Goal: Task Accomplishment & Management: Manage account settings

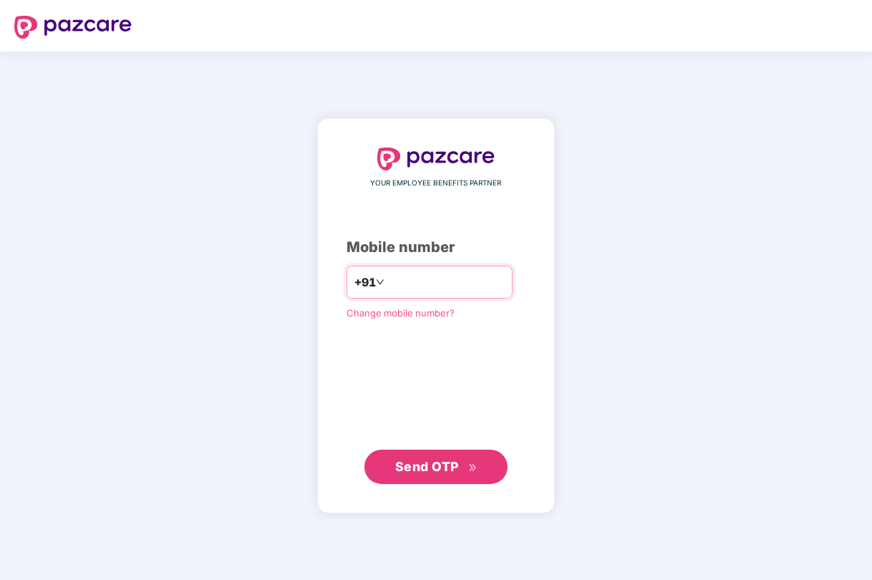
click at [469, 282] on input "number" at bounding box center [445, 282] width 117 height 23
type input "**********"
click at [431, 469] on span "Send OTP" at bounding box center [427, 466] width 64 height 15
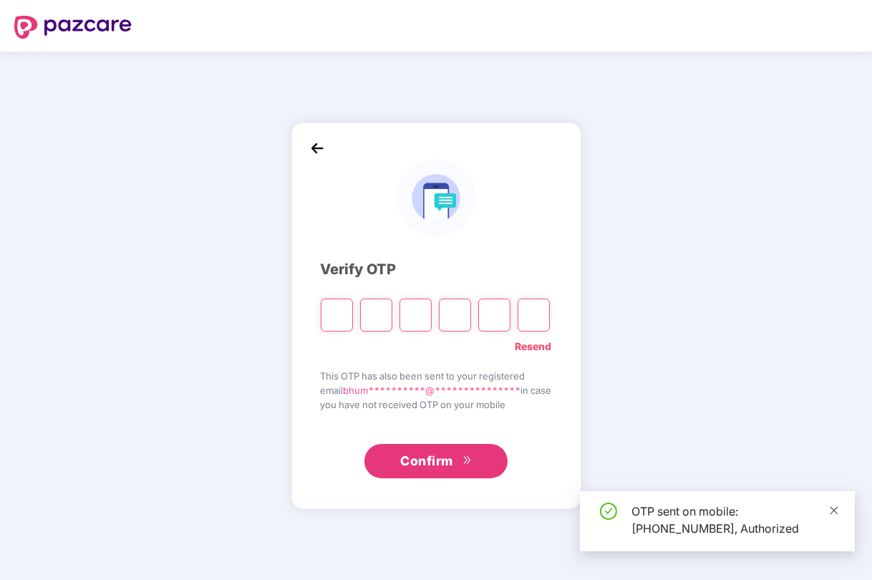
click at [836, 506] on icon "close" at bounding box center [834, 510] width 8 height 8
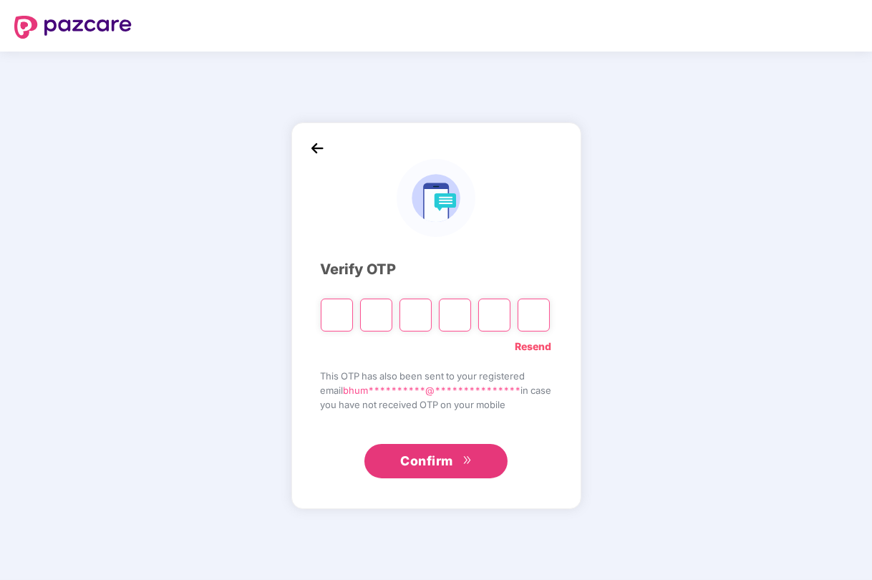
click at [328, 314] on input "Please enter verification code. Digit 1" at bounding box center [337, 314] width 32 height 33
type input "*"
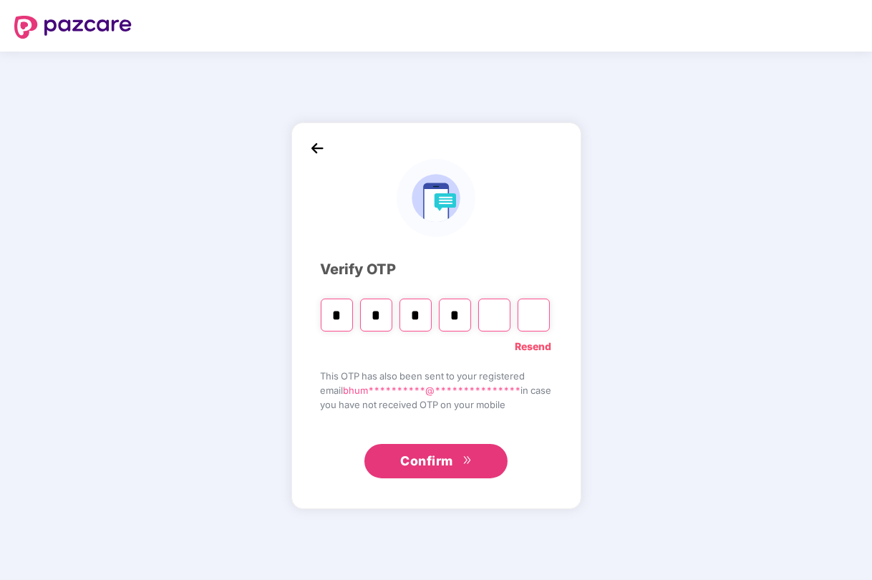
type input "*"
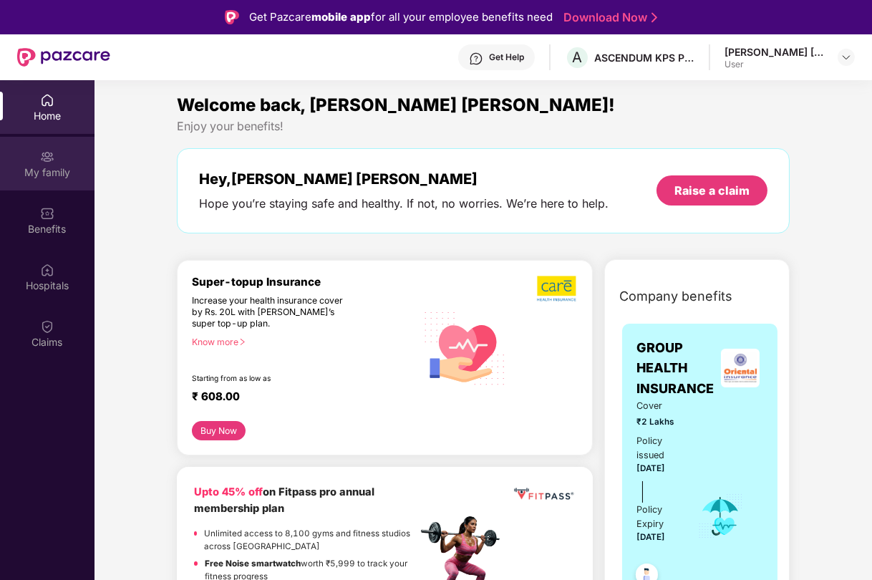
click at [55, 170] on div "My family" at bounding box center [47, 172] width 94 height 14
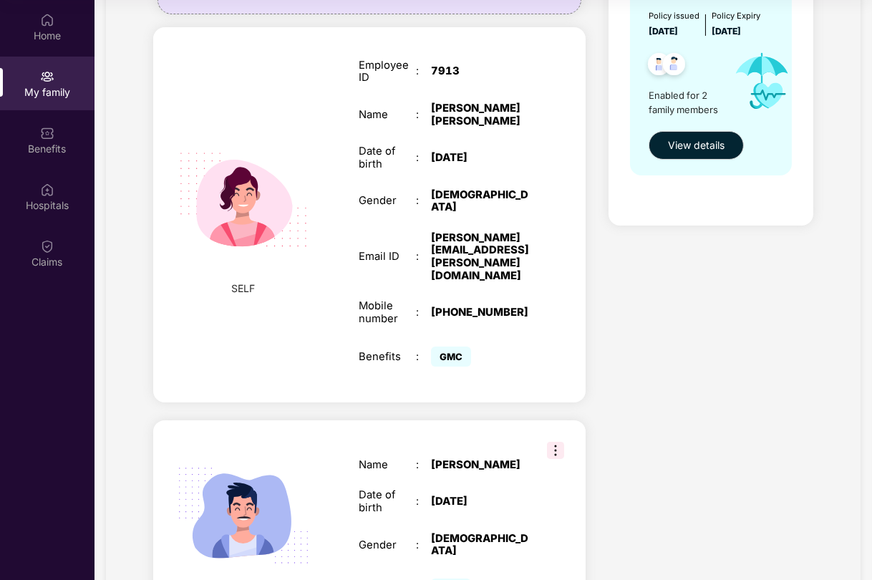
scroll to position [69, 0]
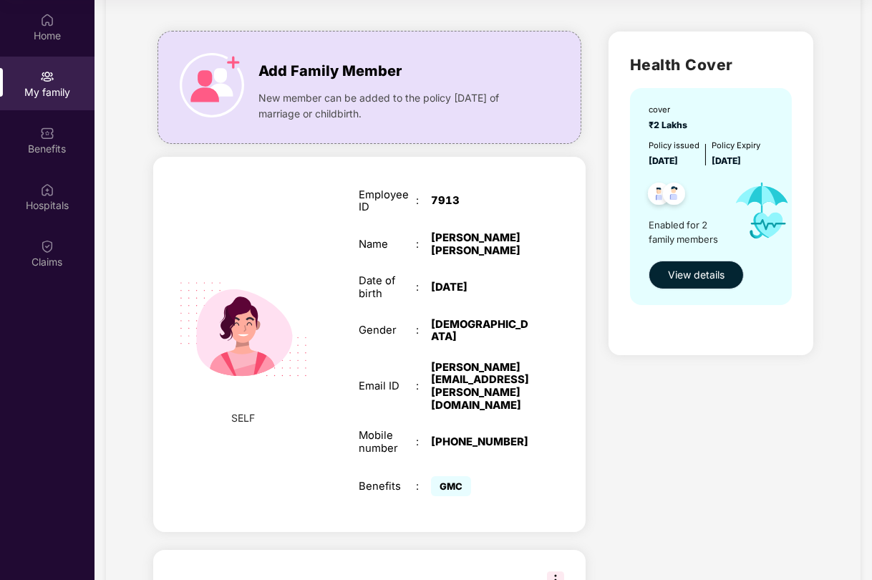
click at [701, 283] on span "View details" at bounding box center [696, 275] width 57 height 16
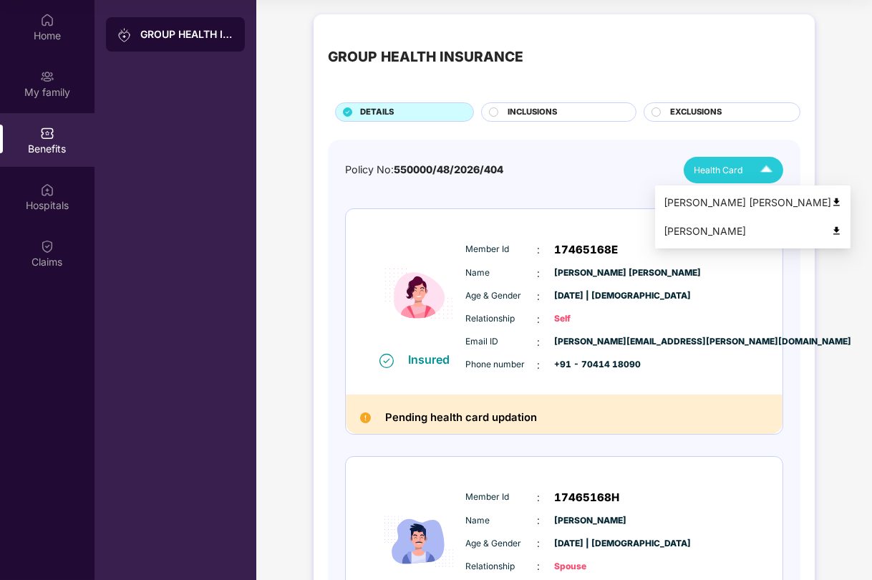
click at [831, 203] on img at bounding box center [836, 202] width 11 height 11
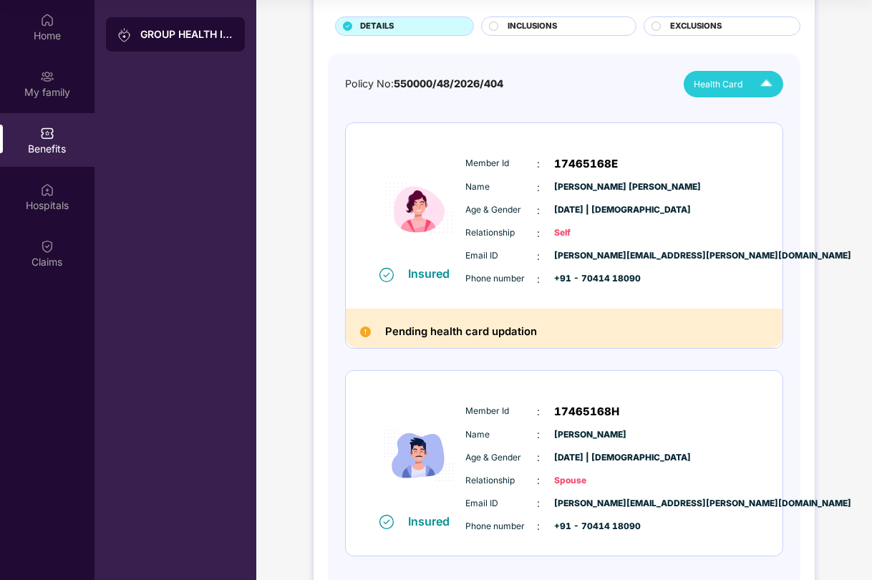
scroll to position [72, 0]
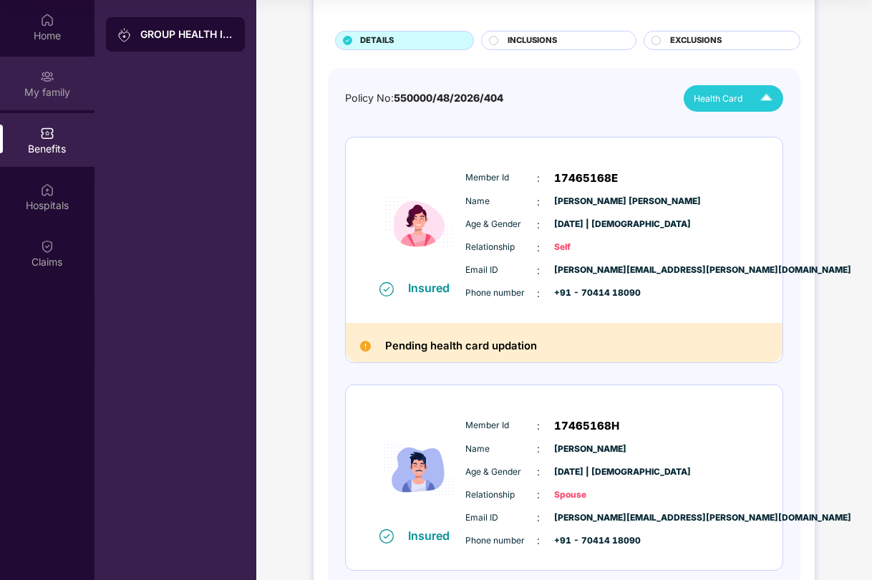
click at [54, 88] on div "My family" at bounding box center [47, 92] width 94 height 14
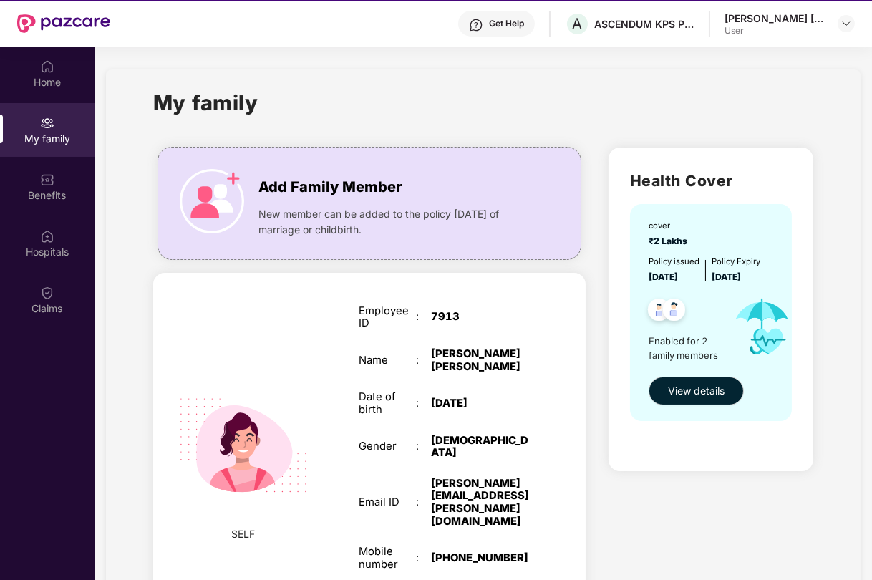
scroll to position [9, 0]
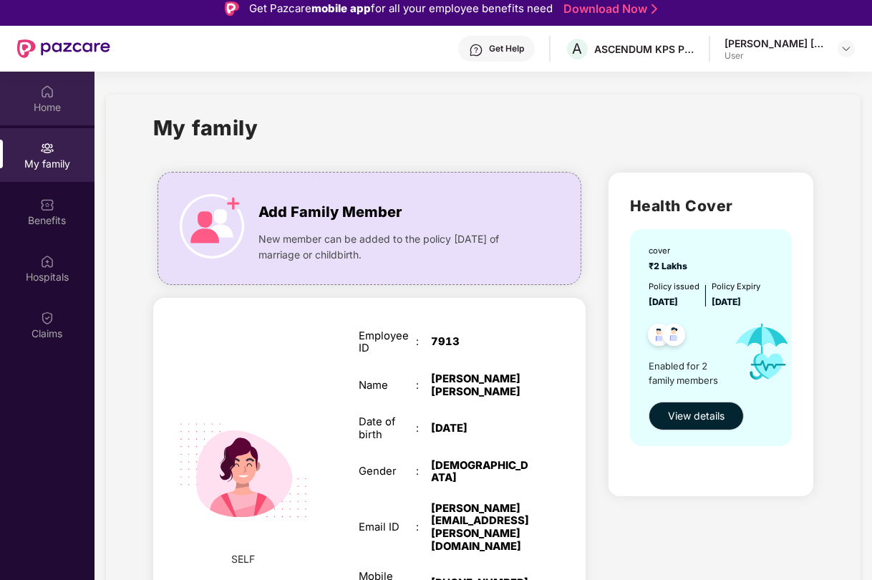
click at [43, 94] on img at bounding box center [47, 91] width 14 height 14
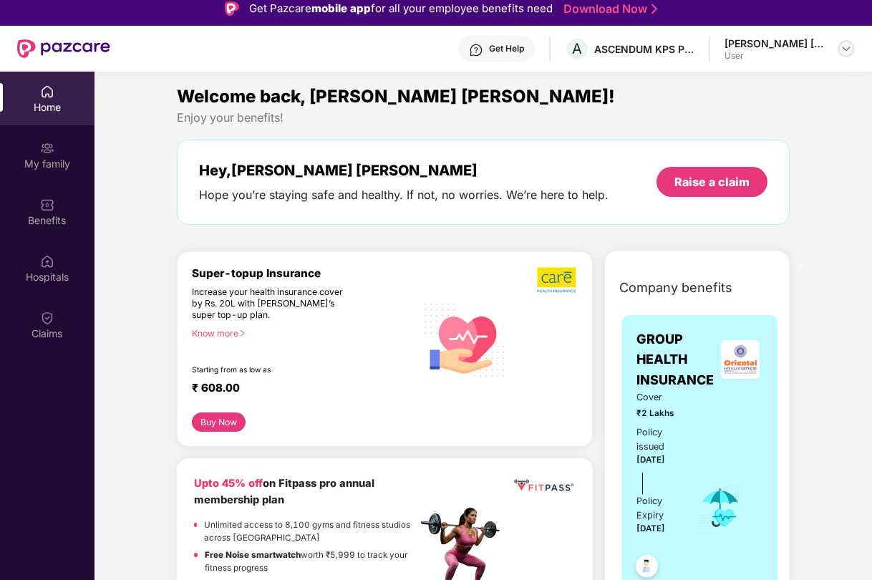
click at [845, 47] on img at bounding box center [845, 48] width 11 height 11
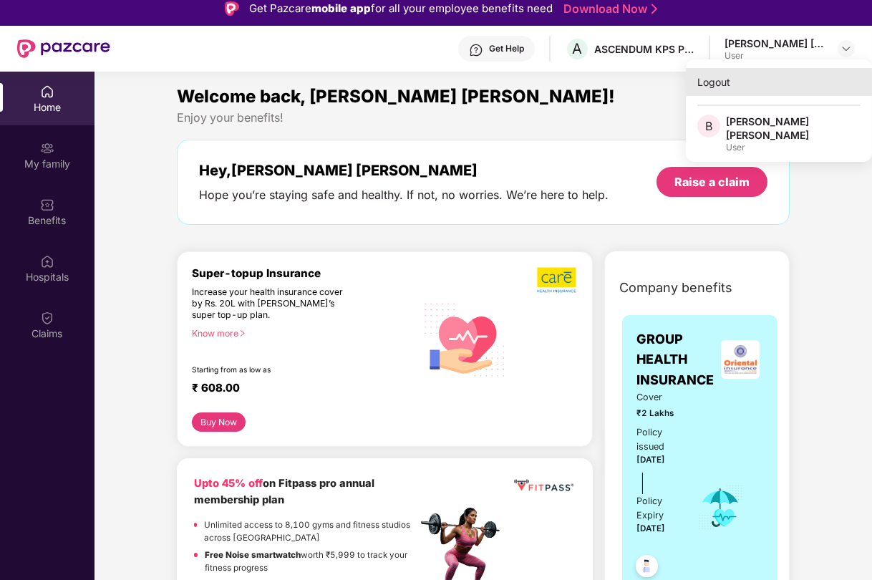
click at [716, 79] on div "Logout" at bounding box center [779, 82] width 186 height 28
